Goal: Task Accomplishment & Management: Use online tool/utility

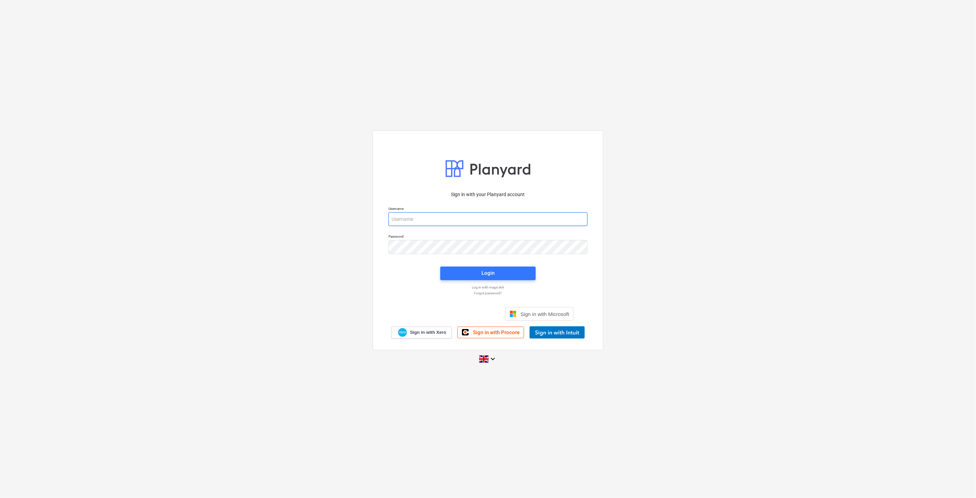
click at [438, 223] on input "email" at bounding box center [487, 219] width 199 height 14
type input "[EMAIL_ADDRESS][PERSON_NAME][DOMAIN_NAME]"
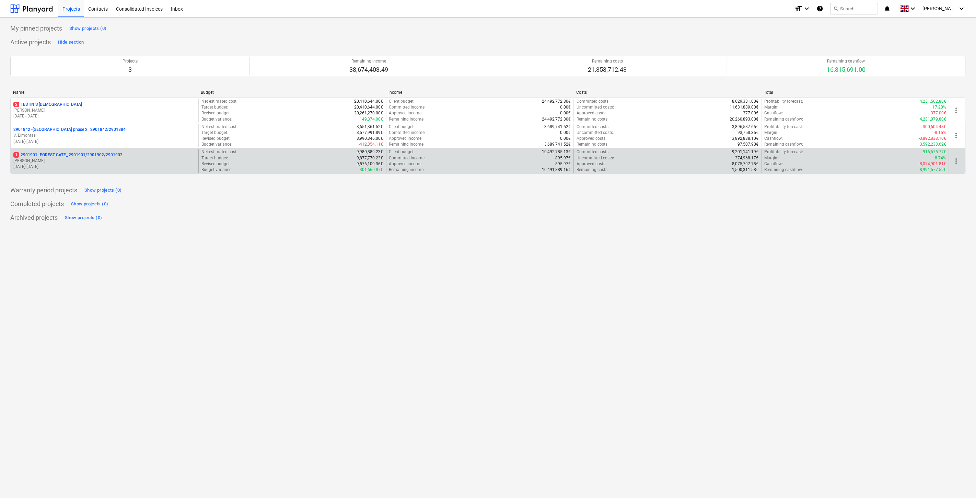
click at [116, 158] on p "1 2901901 - FOREST GATE_ 2901901/2901902/2901903" at bounding box center [67, 155] width 109 height 6
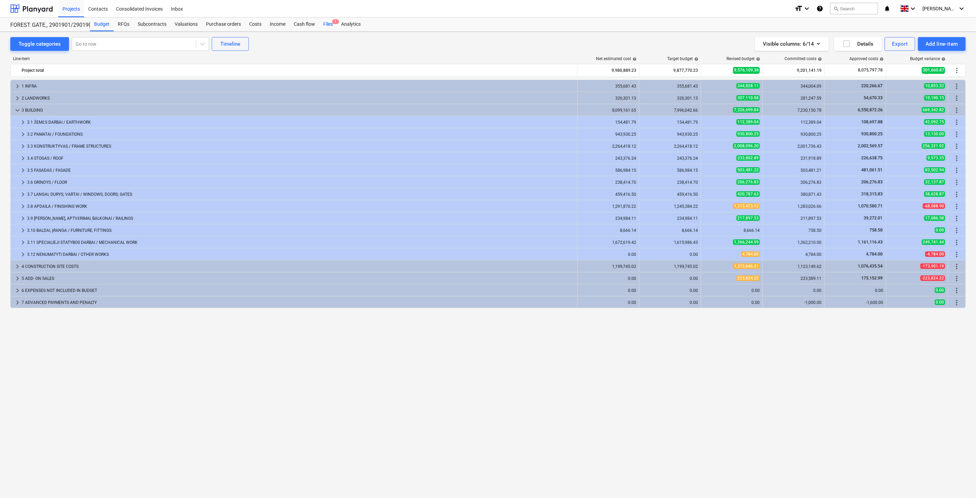
click at [326, 25] on div "Files 1" at bounding box center [328, 25] width 18 height 14
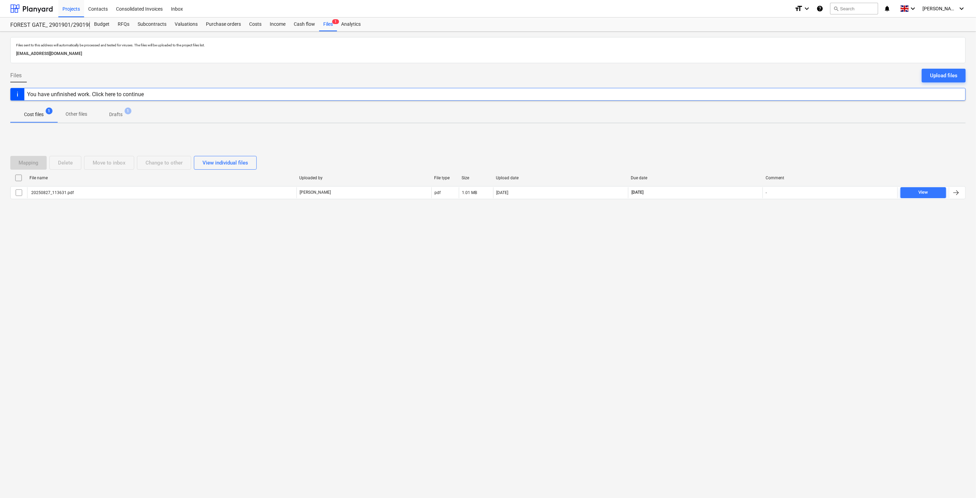
click at [686, 267] on div "Files sent to this address will automatically be processed and tested for virus…" at bounding box center [488, 265] width 976 height 466
click at [709, 242] on div "Files sent to this address will automatically be processed and tested for virus…" at bounding box center [488, 265] width 976 height 466
click at [929, 82] on button "Upload files" at bounding box center [944, 76] width 44 height 14
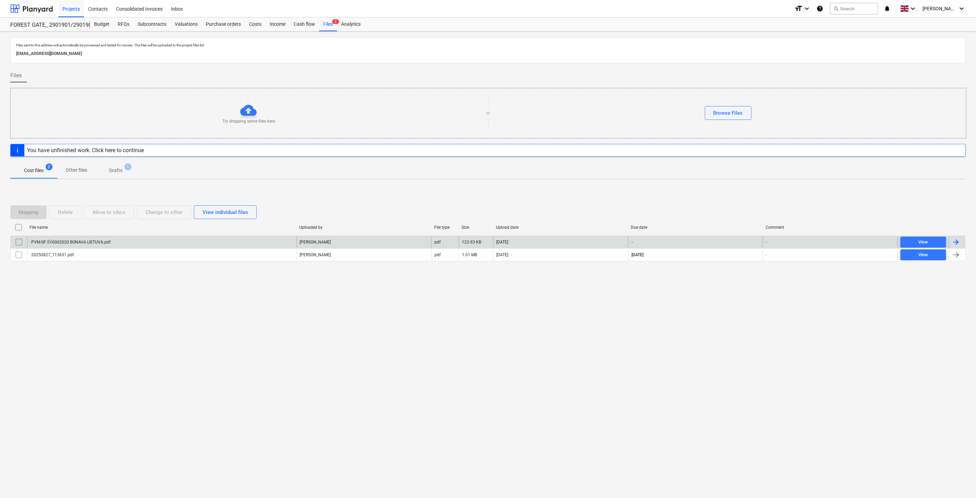
click at [161, 241] on div "PVM-SF ŠV0002020 BONAVA LIETUVA.pdf" at bounding box center [161, 241] width 269 height 11
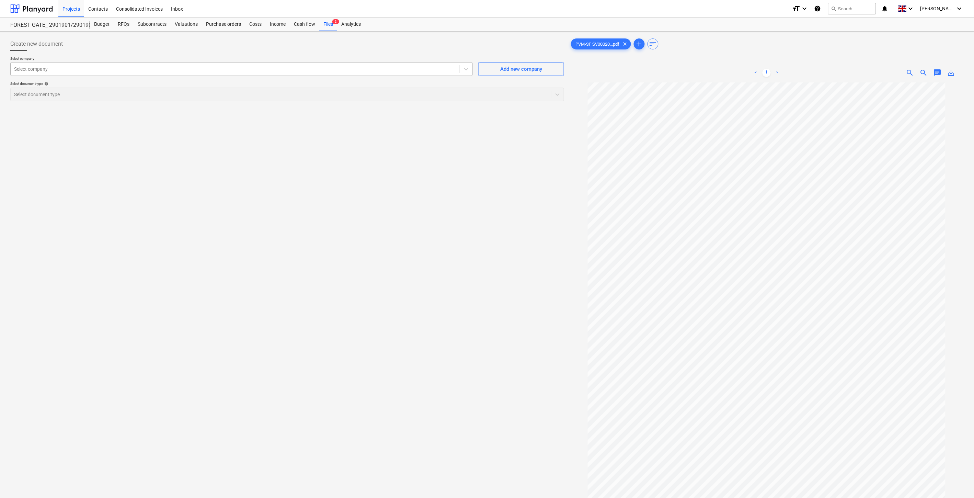
click at [201, 75] on div "Select company" at bounding box center [241, 69] width 462 height 14
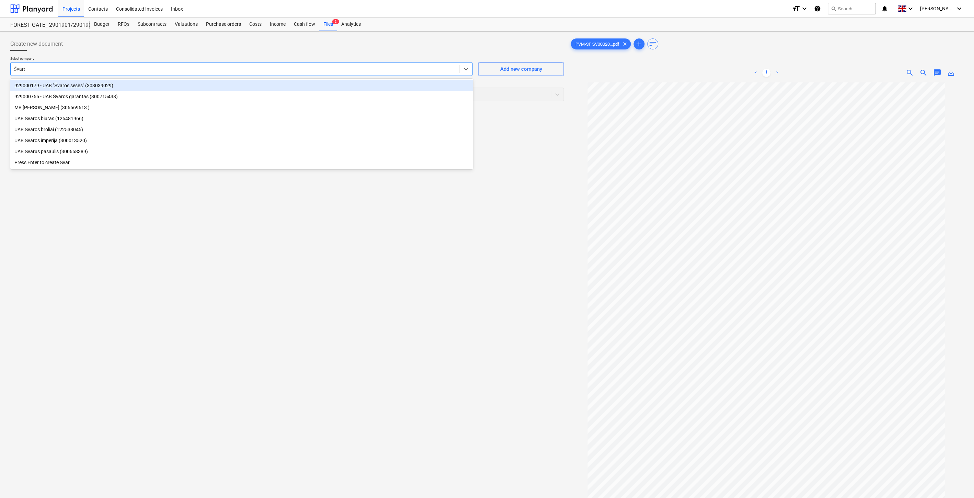
type input "Švaros"
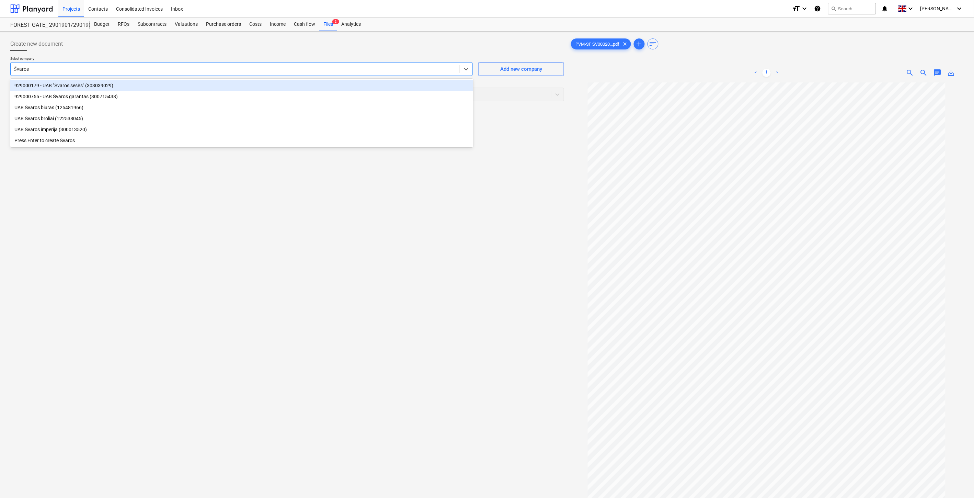
click at [178, 86] on div "929000179 - UAB "Švaros sesės" (303039029)" at bounding box center [241, 85] width 463 height 11
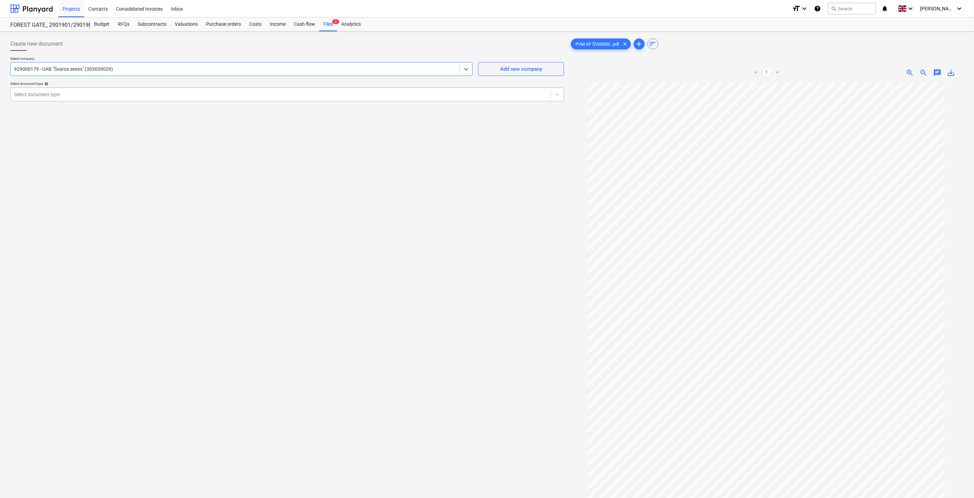
click at [170, 97] on div at bounding box center [280, 94] width 533 height 7
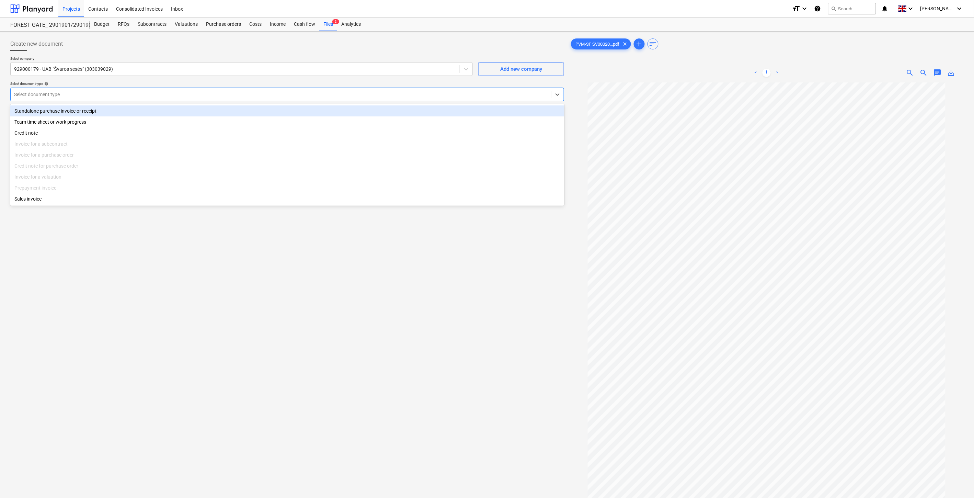
click at [132, 112] on div "Standalone purchase invoice or receipt" at bounding box center [287, 110] width 554 height 11
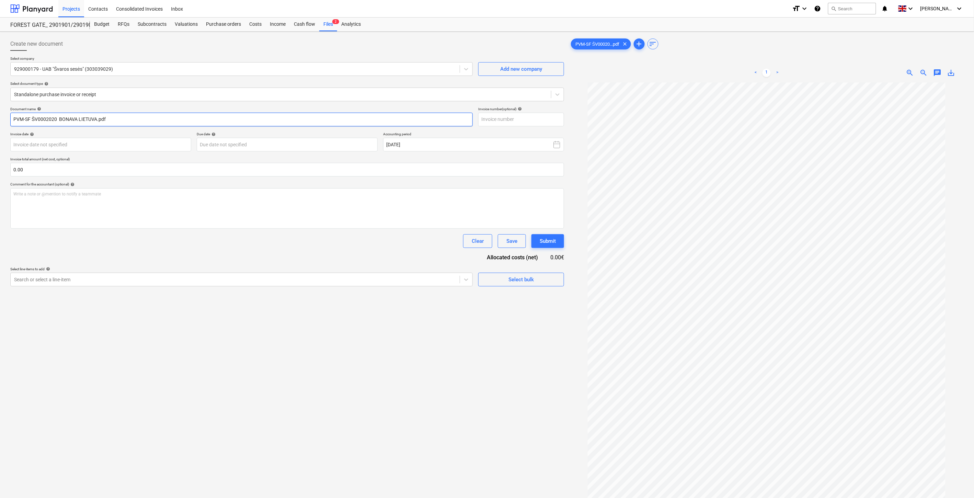
drag, startPoint x: 56, startPoint y: 118, endPoint x: 32, endPoint y: 119, distance: 23.4
click at [32, 119] on input "PVM-SF ŠV0002020 BONAVA LIETUVA.pdf" at bounding box center [241, 120] width 462 height 14
click at [550, 115] on input "text" at bounding box center [521, 120] width 86 height 14
paste input "ŠV0002020"
type input "ŠV0002020"
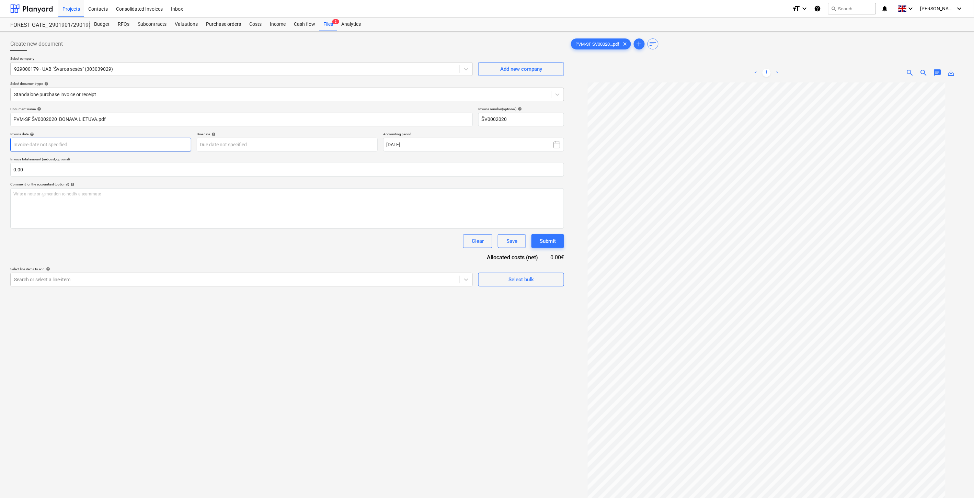
click at [149, 139] on body "Projects Contacts Consolidated Invoices Inbox format_size keyboard_arrow_down h…" at bounding box center [487, 249] width 974 height 498
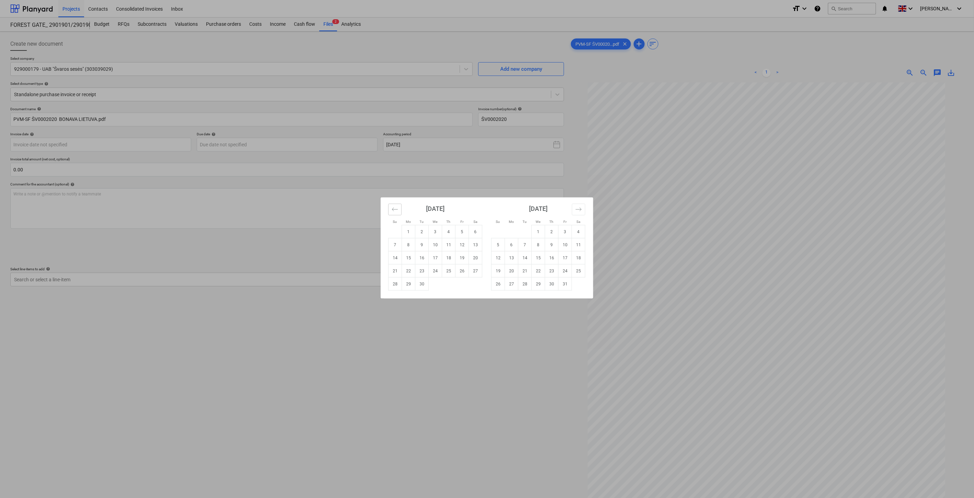
click at [399, 212] on button "Move backward to switch to the previous month." at bounding box center [394, 210] width 13 height 12
click at [473, 285] on td "30" at bounding box center [475, 283] width 13 height 13
type input "[DATE]"
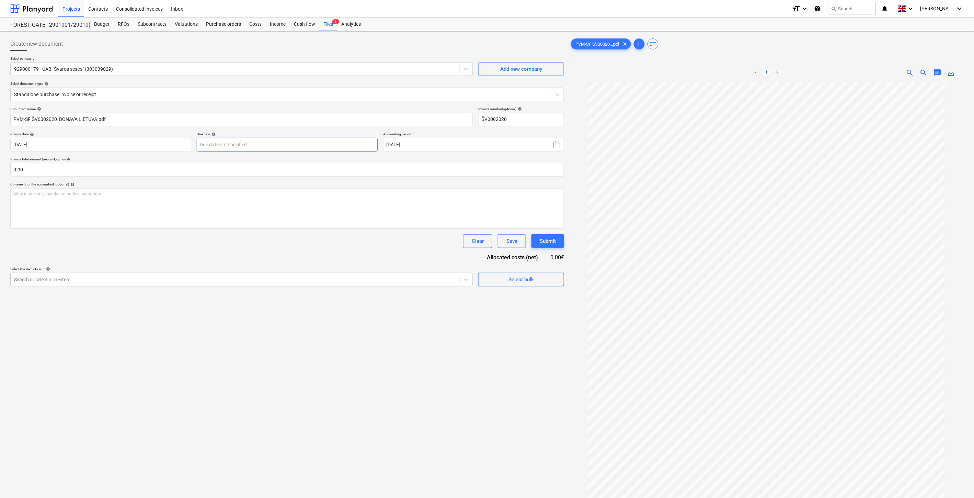
click at [315, 140] on body "Projects Contacts Consolidated Invoices Inbox format_size keyboard_arrow_down h…" at bounding box center [487, 249] width 974 height 498
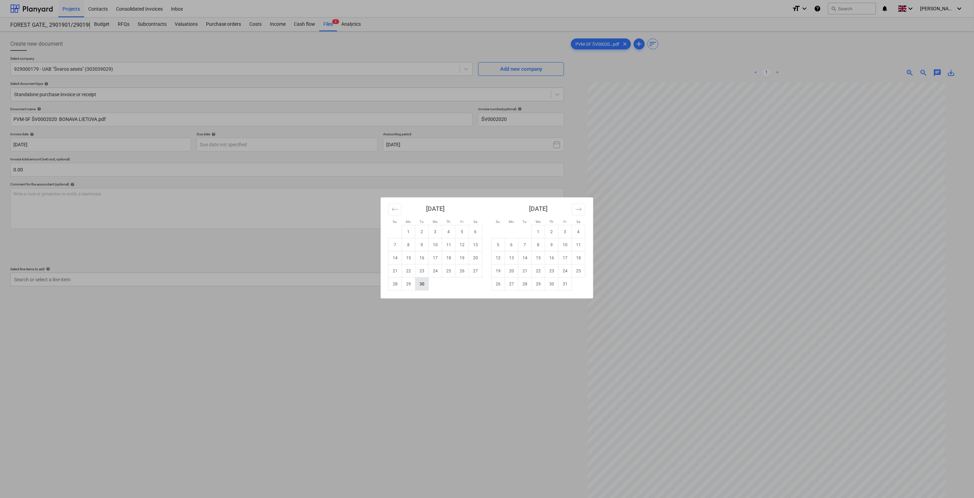
click at [423, 283] on td "30" at bounding box center [421, 283] width 13 height 13
type input "[DATE]"
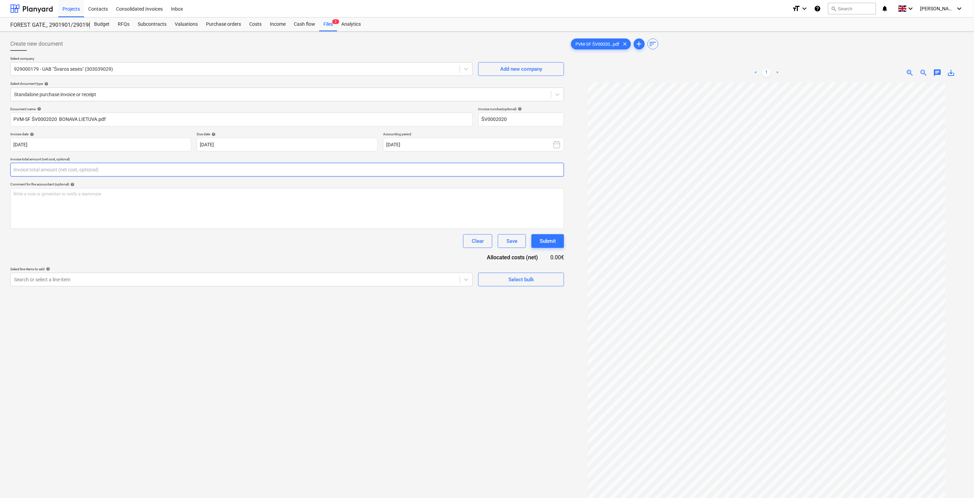
click at [245, 169] on input "text" at bounding box center [287, 170] width 554 height 14
type input "ą"
type input "`"
type input "150.00"
click at [205, 295] on div at bounding box center [235, 296] width 442 height 7
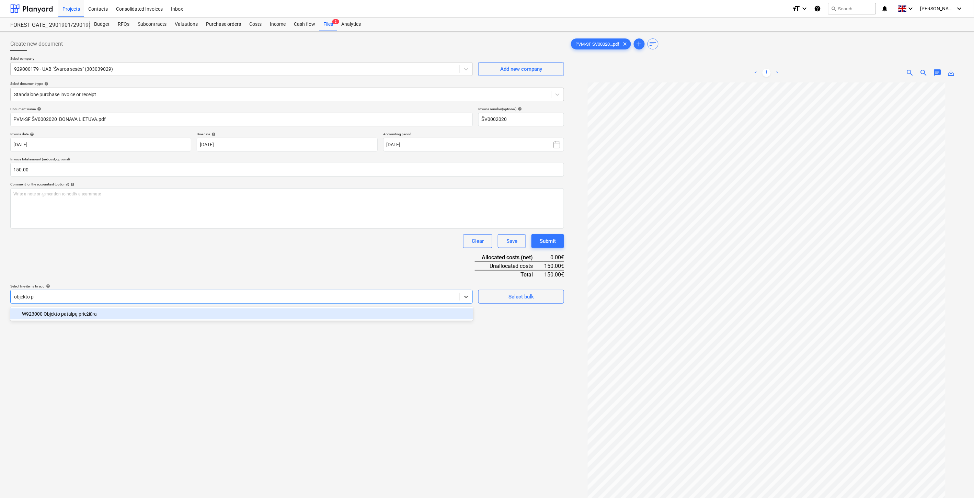
type input "objekto pa"
click at [190, 310] on div "-- -- W923000 Objekto patalpų priežiūra" at bounding box center [241, 313] width 463 height 11
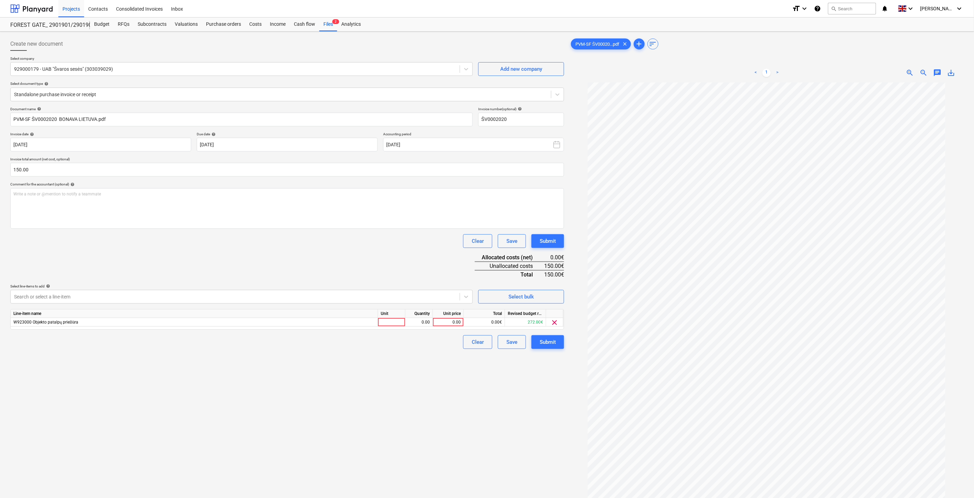
click at [244, 258] on div "Document name help PVM-SF ŠV0002020 BONAVA LIETUVA.pdf Invoice number (optional…" at bounding box center [287, 228] width 554 height 242
click at [386, 322] on div at bounding box center [391, 322] width 27 height 9
click at [413, 319] on div "0.00" at bounding box center [419, 322] width 22 height 9
click at [444, 321] on div "0.00" at bounding box center [447, 322] width 25 height 9
type input "150"
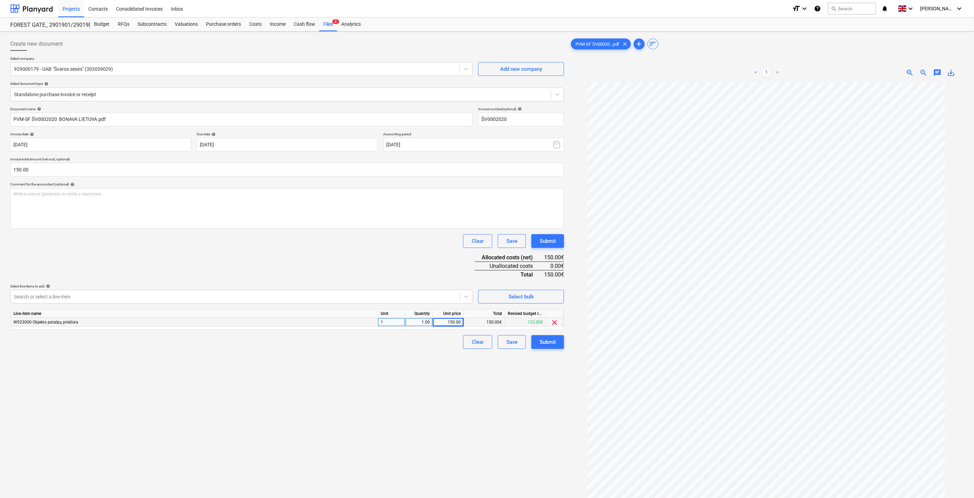
click at [414, 264] on div "Document name help PVM-SF ŠV0002020 BONAVA LIETUVA.pdf Invoice number (optional…" at bounding box center [287, 228] width 554 height 242
click at [512, 345] on div "Save" at bounding box center [511, 341] width 11 height 9
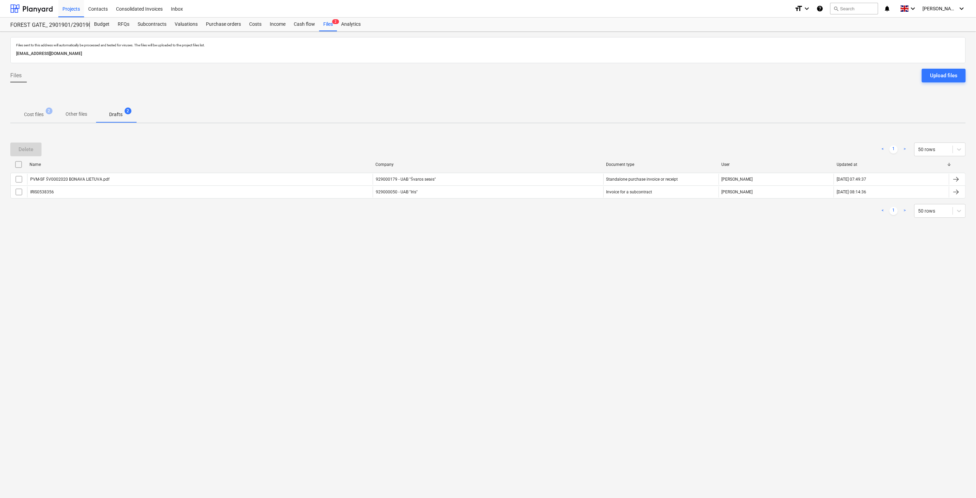
click at [551, 277] on div "Files sent to this address will automatically be processed and tested for virus…" at bounding box center [488, 265] width 976 height 466
click at [574, 246] on div "Files sent to this address will automatically be processed and tested for virus…" at bounding box center [488, 265] width 976 height 466
click at [40, 113] on p "Cost files" at bounding box center [34, 114] width 20 height 7
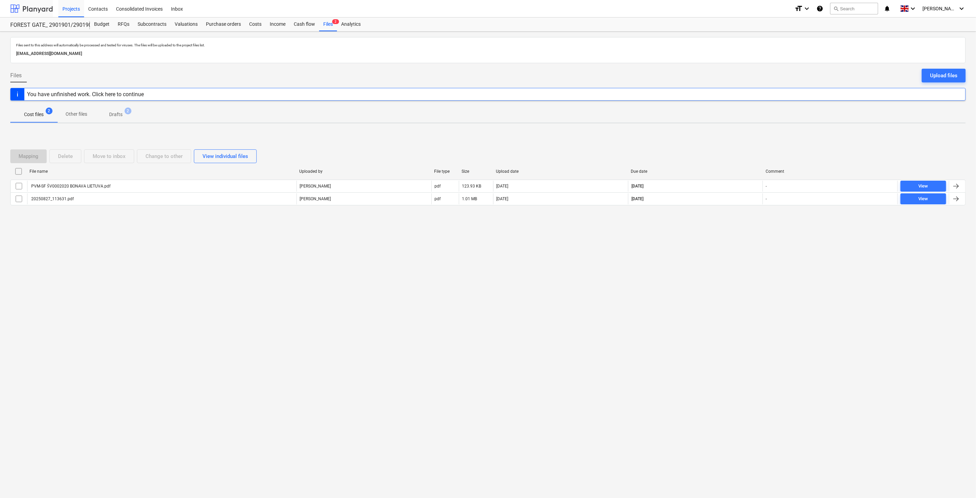
click at [47, 8] on div at bounding box center [31, 8] width 43 height 17
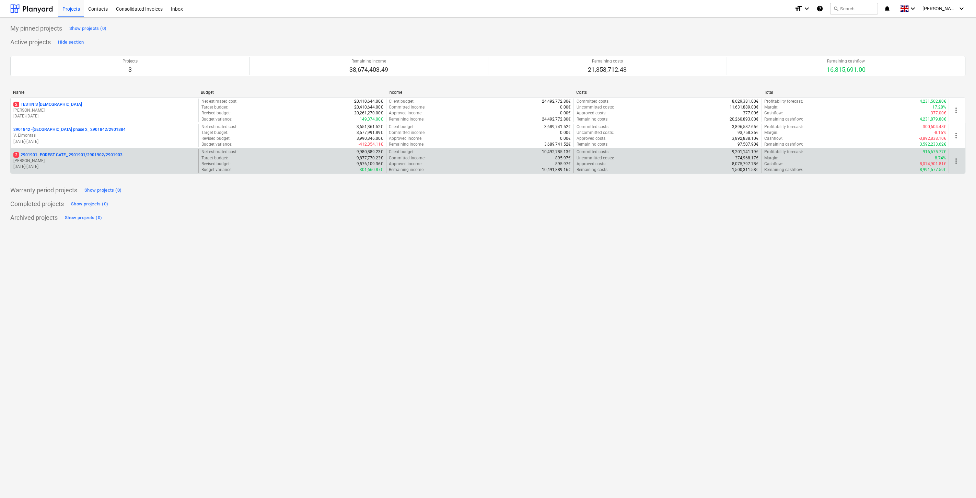
click at [90, 161] on p "[PERSON_NAME]" at bounding box center [104, 161] width 182 height 6
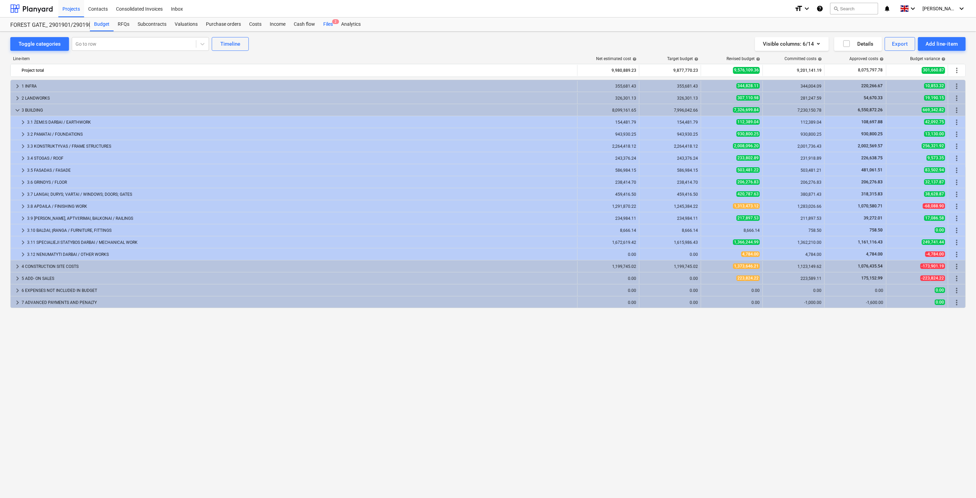
click at [332, 21] on span "2" at bounding box center [335, 21] width 7 height 5
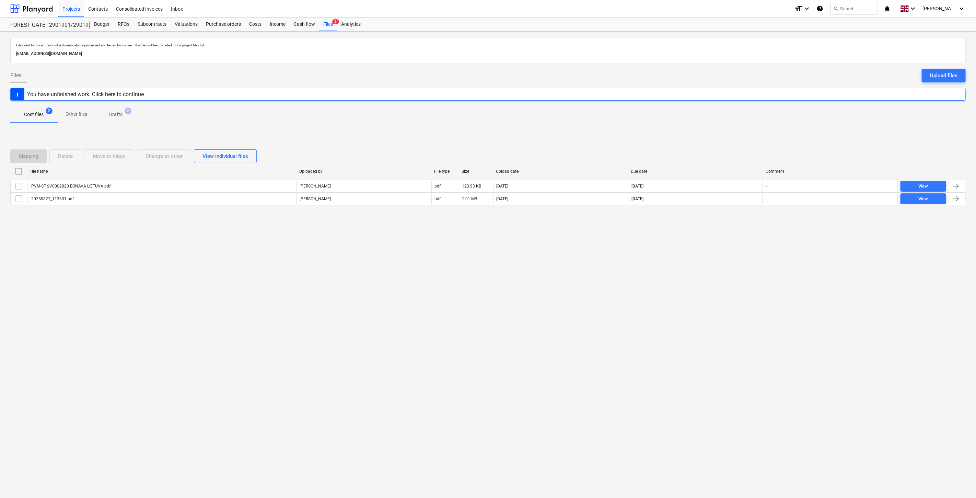
click at [718, 256] on div "Files sent to this address will automatically be processed and tested for virus…" at bounding box center [488, 265] width 976 height 466
click at [737, 235] on div "Files sent to this address will automatically be processed and tested for virus…" at bounding box center [488, 265] width 976 height 466
drag, startPoint x: 742, startPoint y: 226, endPoint x: 749, endPoint y: 218, distance: 10.9
click at [743, 224] on div "Mapping Delete Move to inbox Change to other View individual files File name Up…" at bounding box center [487, 180] width 955 height 103
click at [749, 218] on div "Mapping Delete Move to inbox Change to other View individual files File name Up…" at bounding box center [487, 180] width 955 height 78
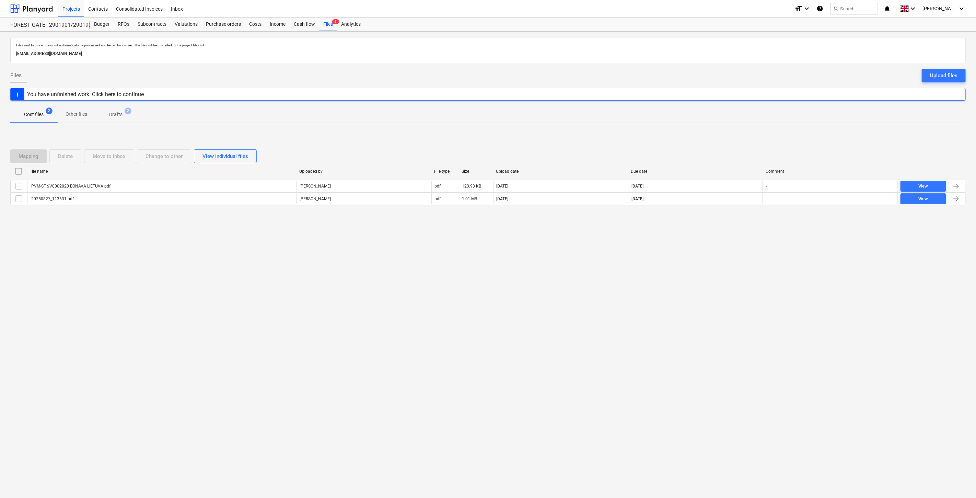
click at [725, 241] on div "Files sent to this address will automatically be processed and tested for virus…" at bounding box center [488, 265] width 976 height 466
click at [739, 225] on div "Mapping Delete Move to inbox Change to other View individual files File name Up…" at bounding box center [487, 180] width 955 height 103
drag, startPoint x: 150, startPoint y: 21, endPoint x: 159, endPoint y: 27, distance: 11.1
click at [150, 21] on div "Subcontracts" at bounding box center [151, 25] width 37 height 14
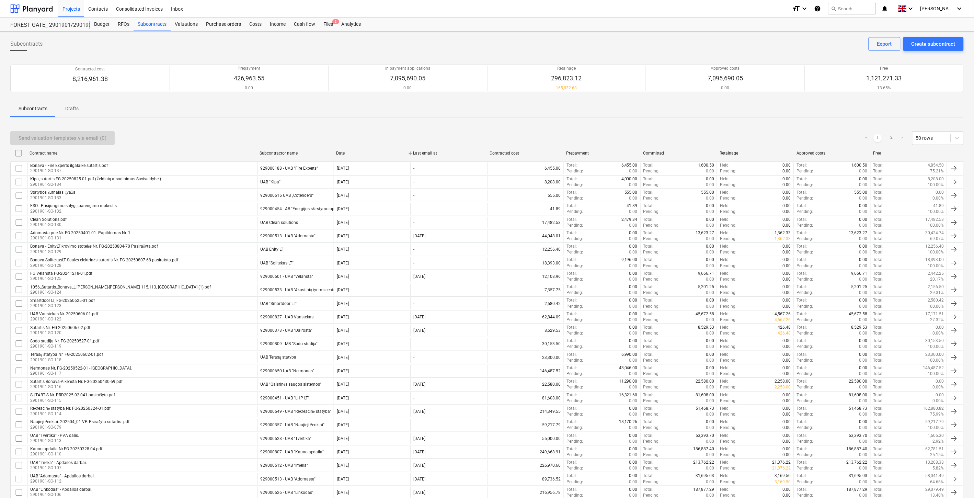
drag, startPoint x: 328, startPoint y: 27, endPoint x: 360, endPoint y: 5, distance: 38.7
click at [328, 27] on div "Files 2" at bounding box center [328, 25] width 18 height 14
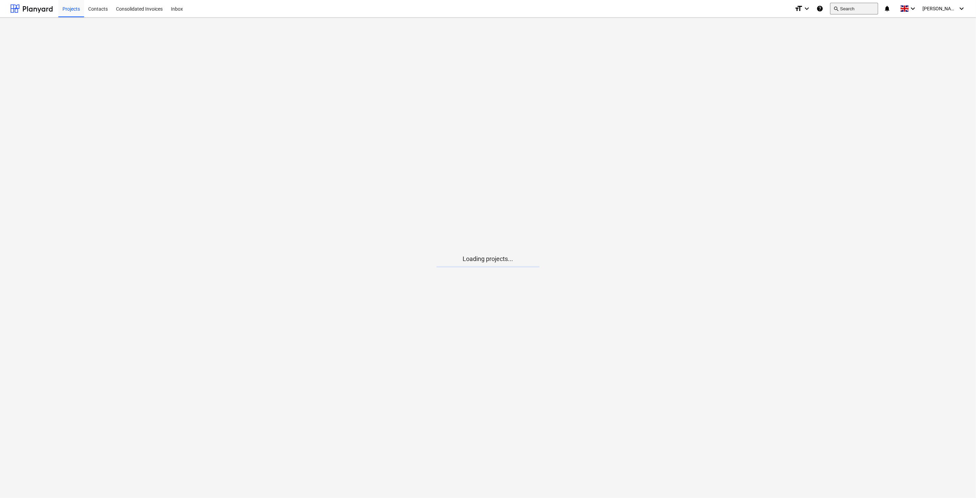
click at [866, 7] on button "search Search" at bounding box center [854, 9] width 48 height 12
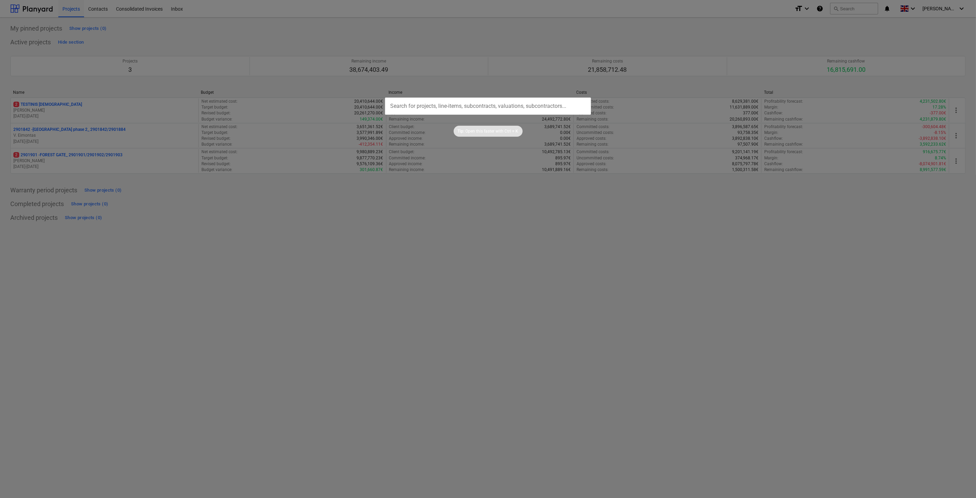
type input "%"
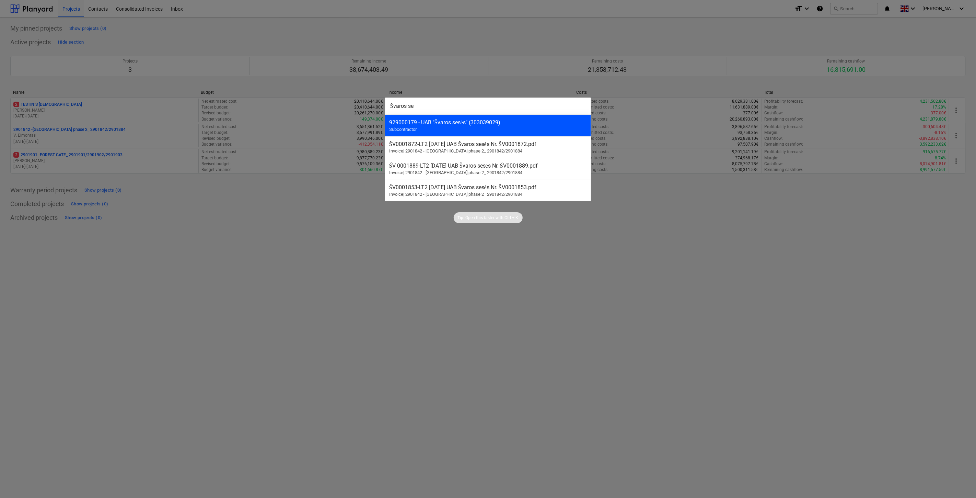
type input "Švaros se"
click at [568, 129] on div "929000179 - UAB "Švaros sesės" (303039029) Subcontractor" at bounding box center [488, 126] width 206 height 22
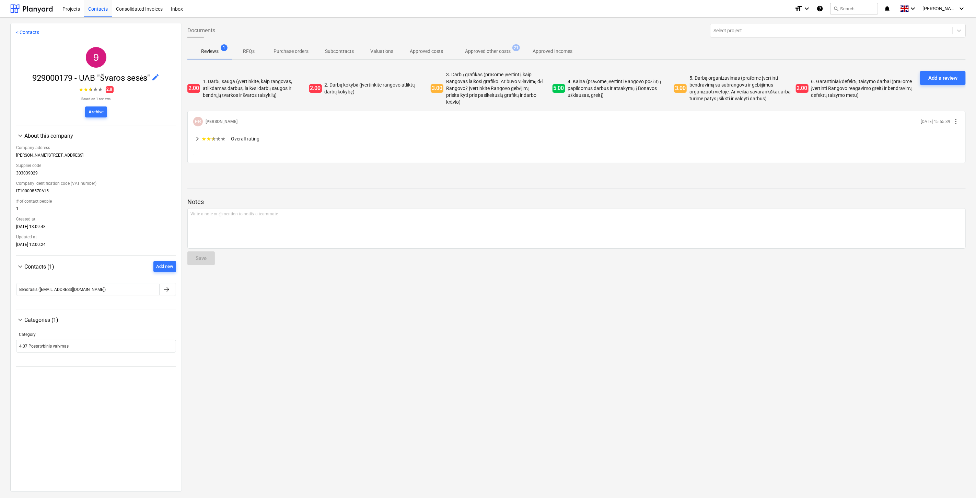
click at [478, 48] on p "Approved other costs" at bounding box center [488, 51] width 46 height 7
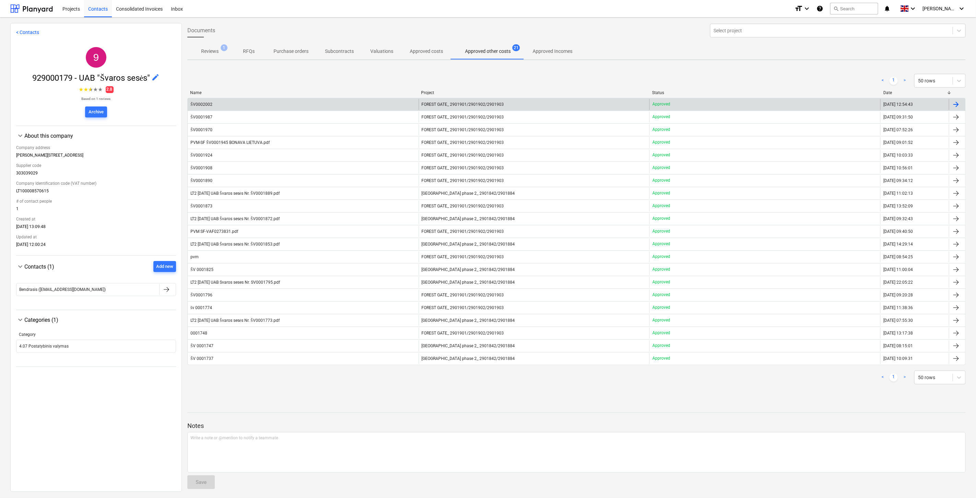
click at [291, 107] on div "ŠV0002002" at bounding box center [303, 104] width 231 height 11
